Goal: Task Accomplishment & Management: Use online tool/utility

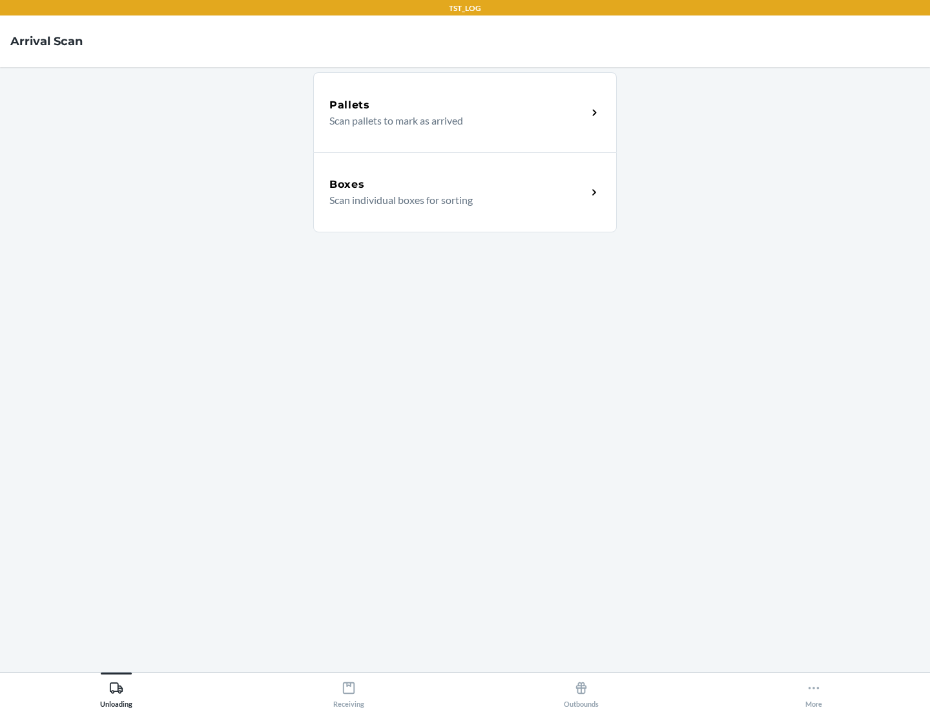
click at [458, 185] on div "Boxes" at bounding box center [458, 184] width 258 height 15
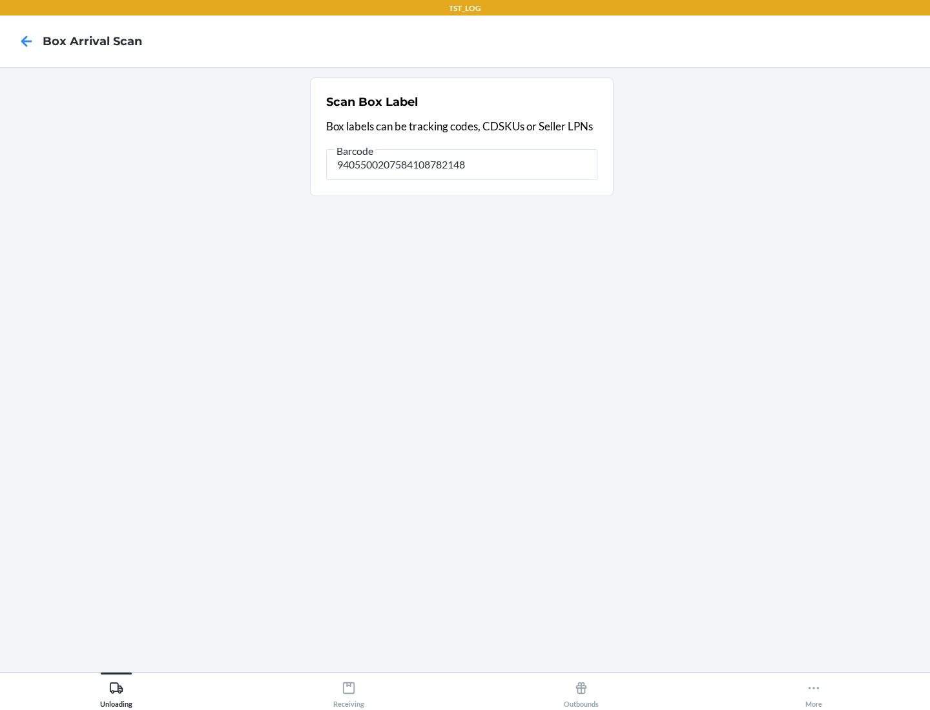
type input "9405500207584108782148"
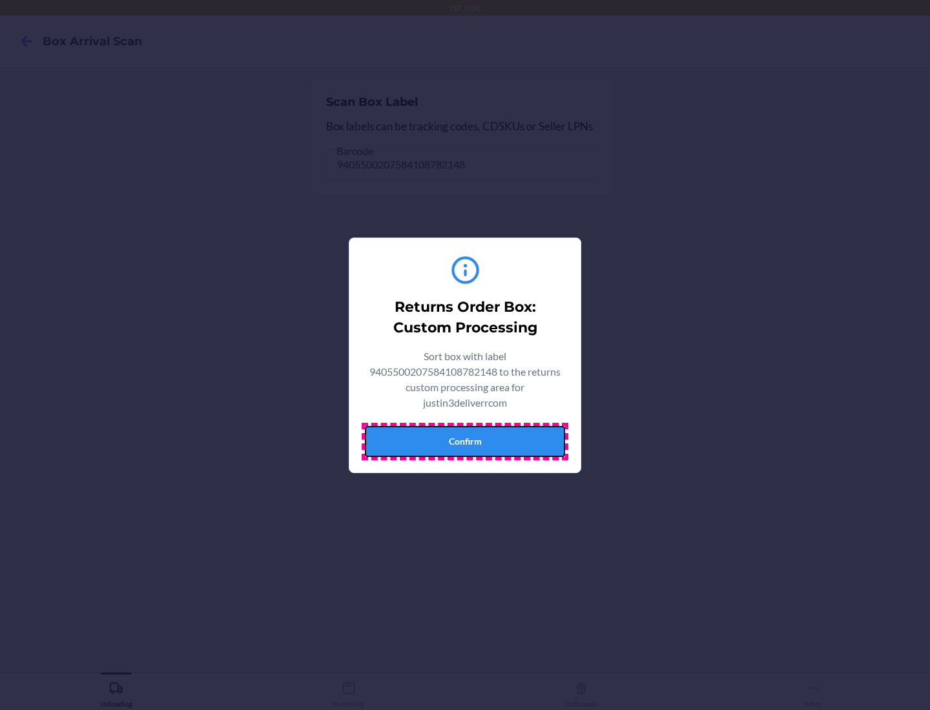
click at [465, 441] on button "Confirm" at bounding box center [465, 441] width 200 height 31
